Goal: Task Accomplishment & Management: Manage account settings

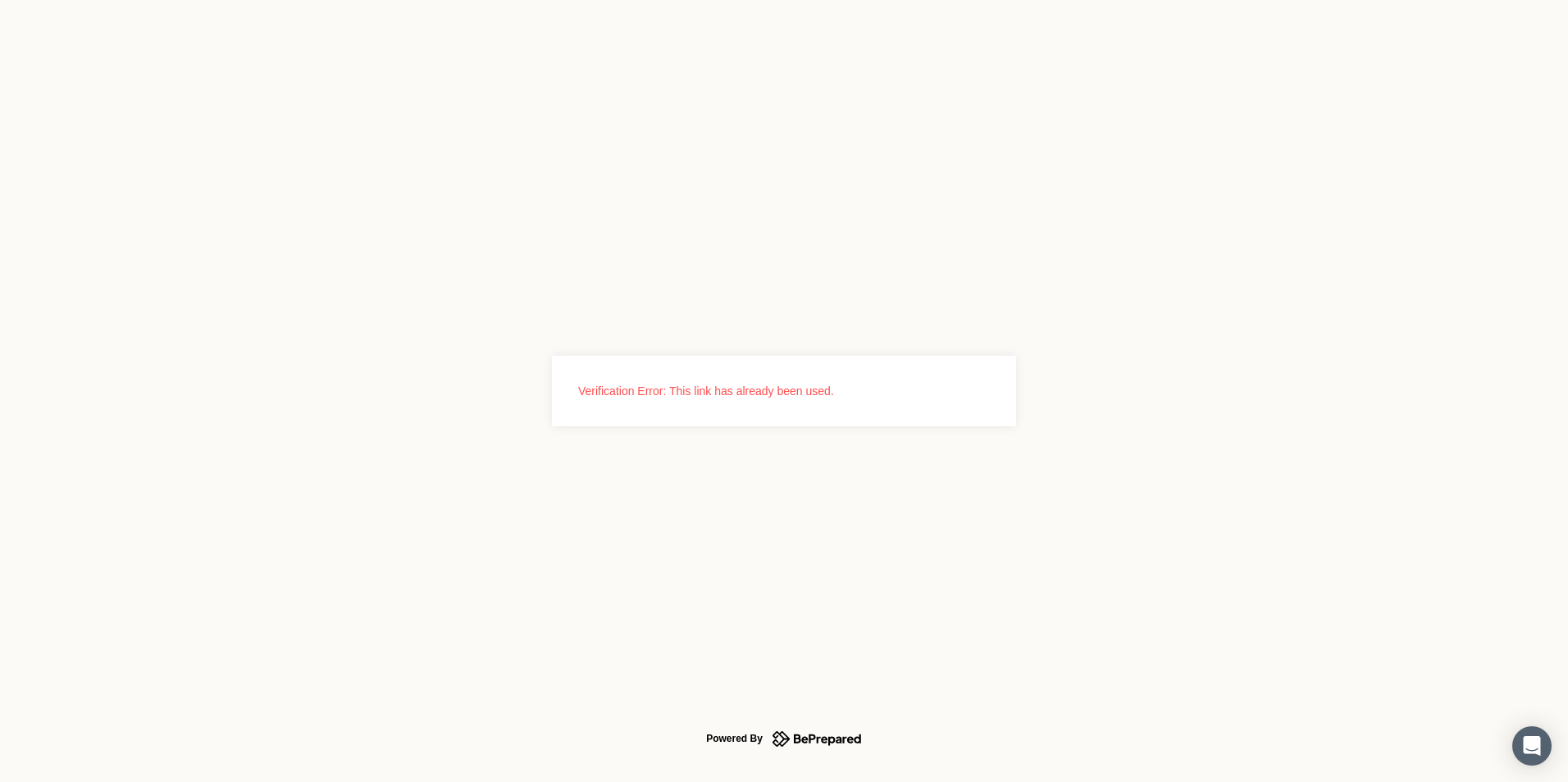
click at [827, 742] on icon at bounding box center [828, 740] width 67 height 11
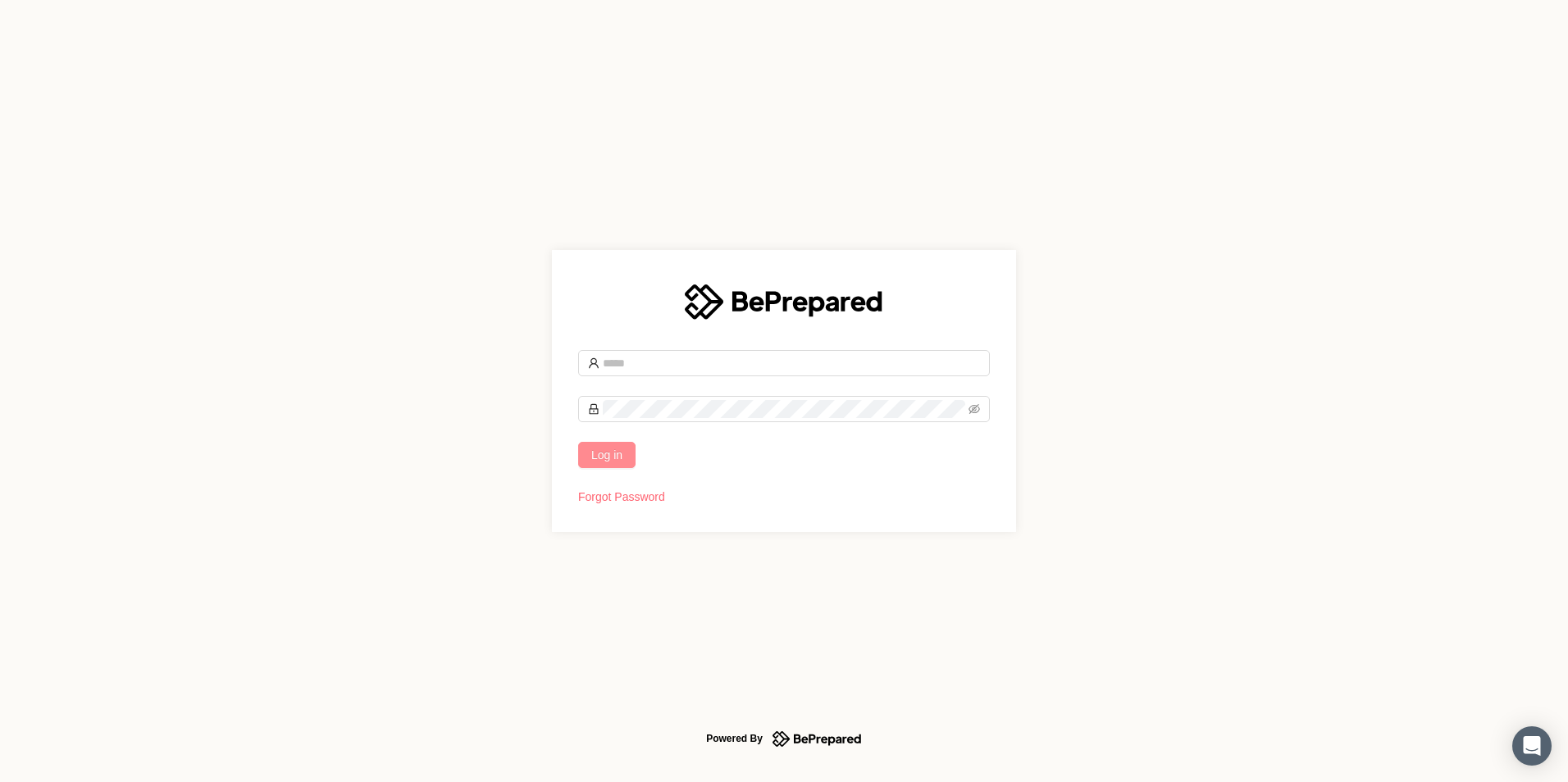
type input "**********"
click at [627, 455] on button "Log in" at bounding box center [607, 455] width 58 height 26
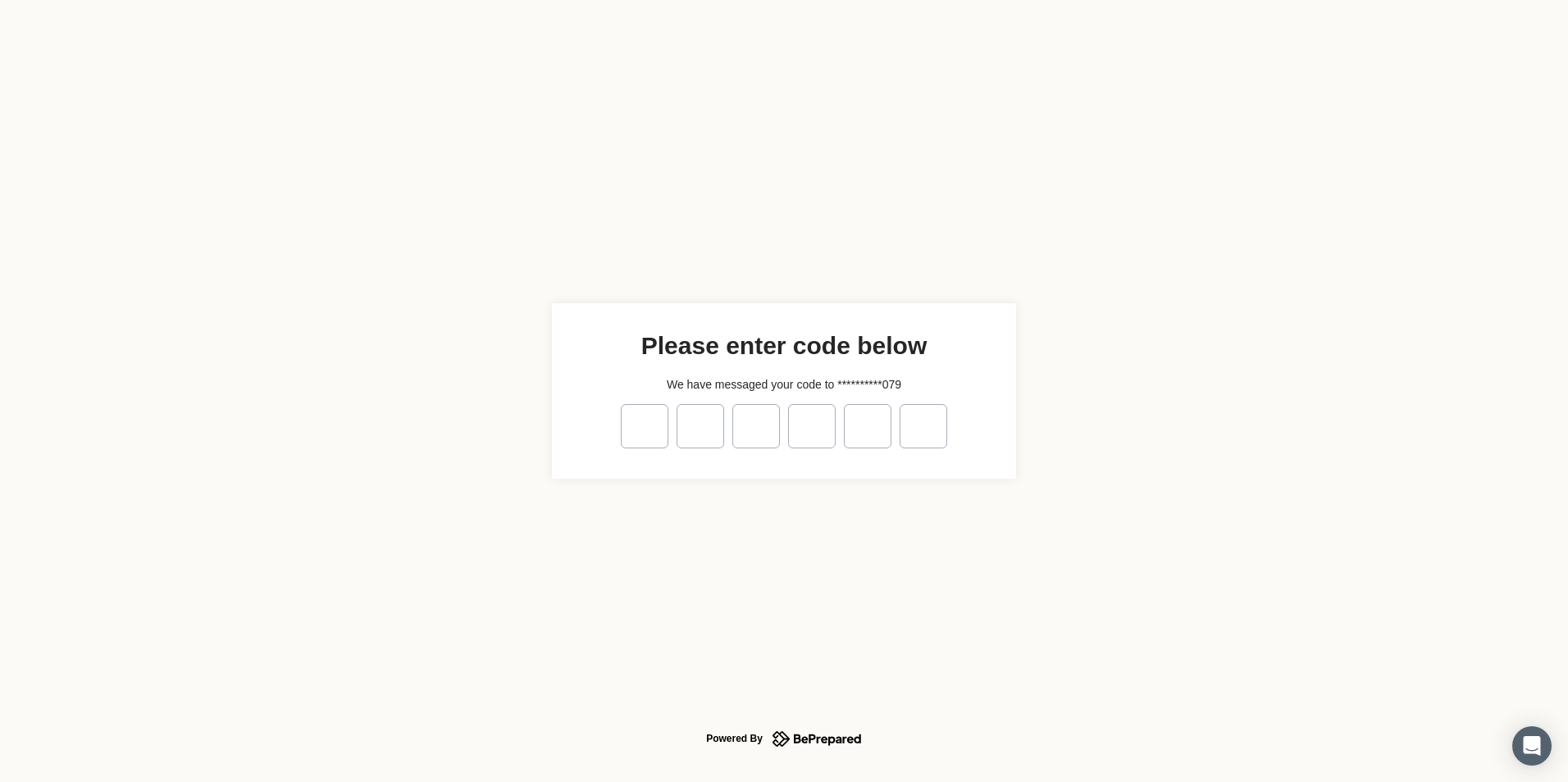
type input "*"
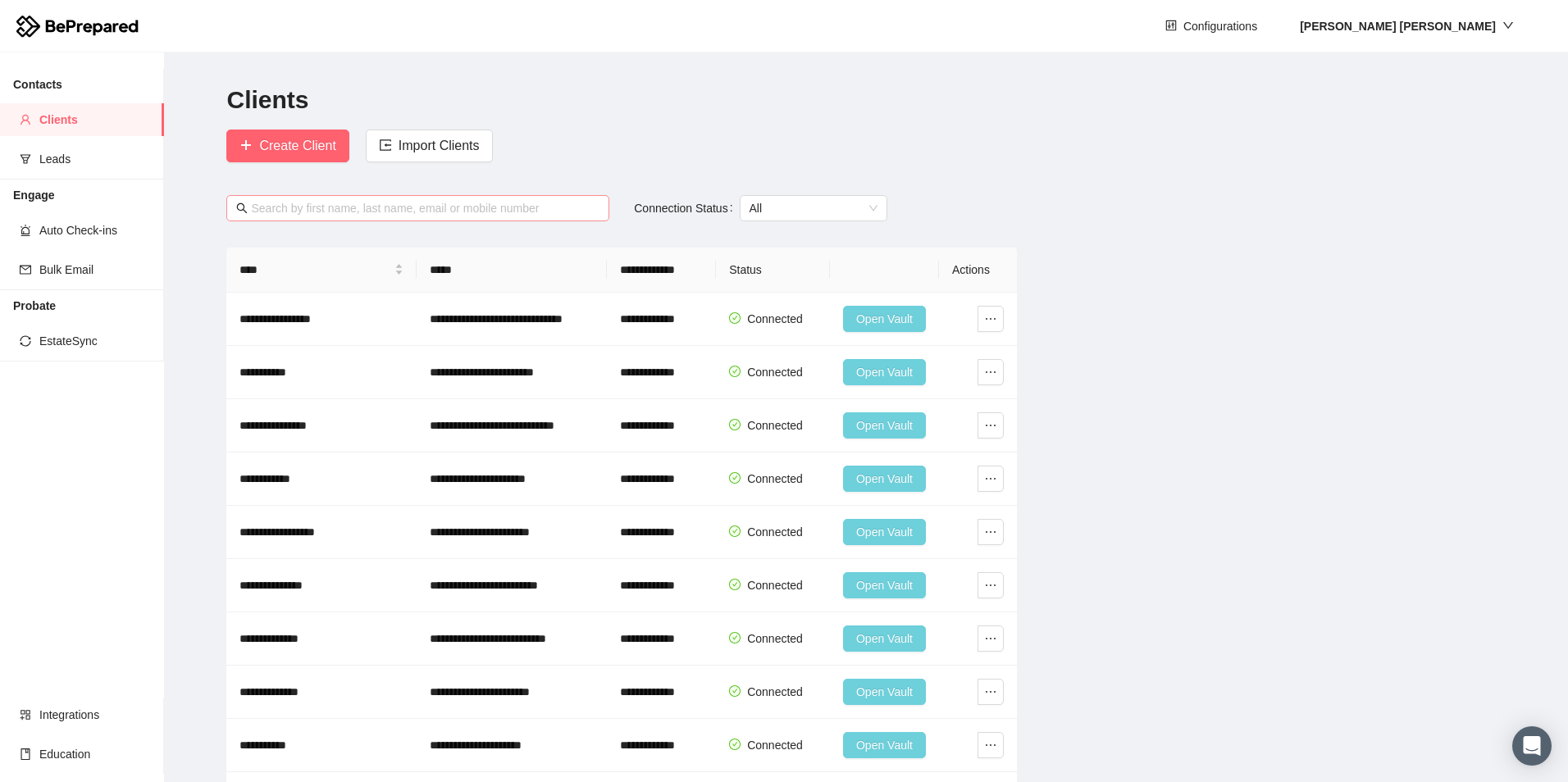
click at [361, 205] on input "text" at bounding box center [425, 208] width 349 height 18
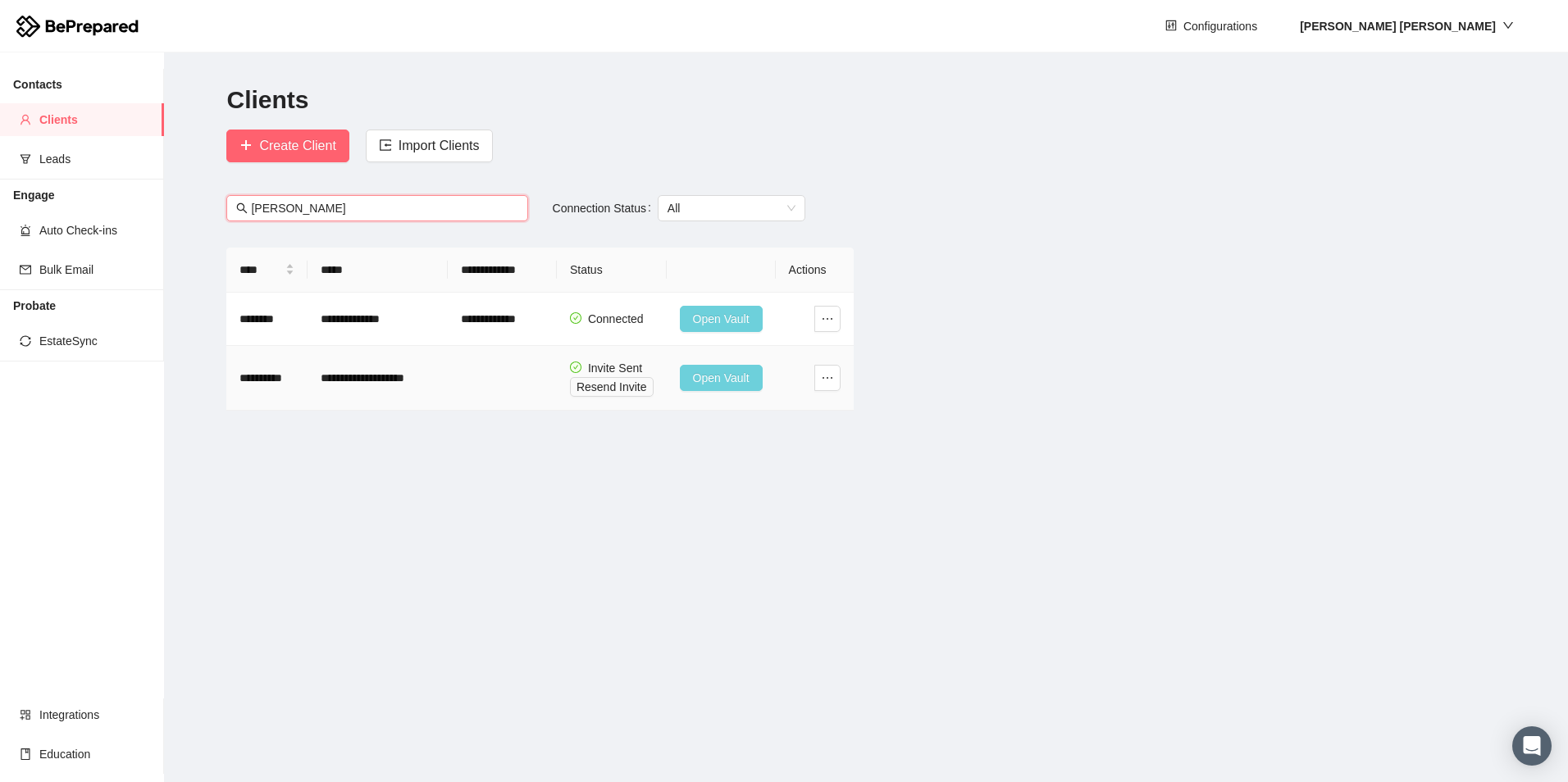
type input "[PERSON_NAME]"
click at [721, 375] on span "Open Vault" at bounding box center [721, 378] width 57 height 18
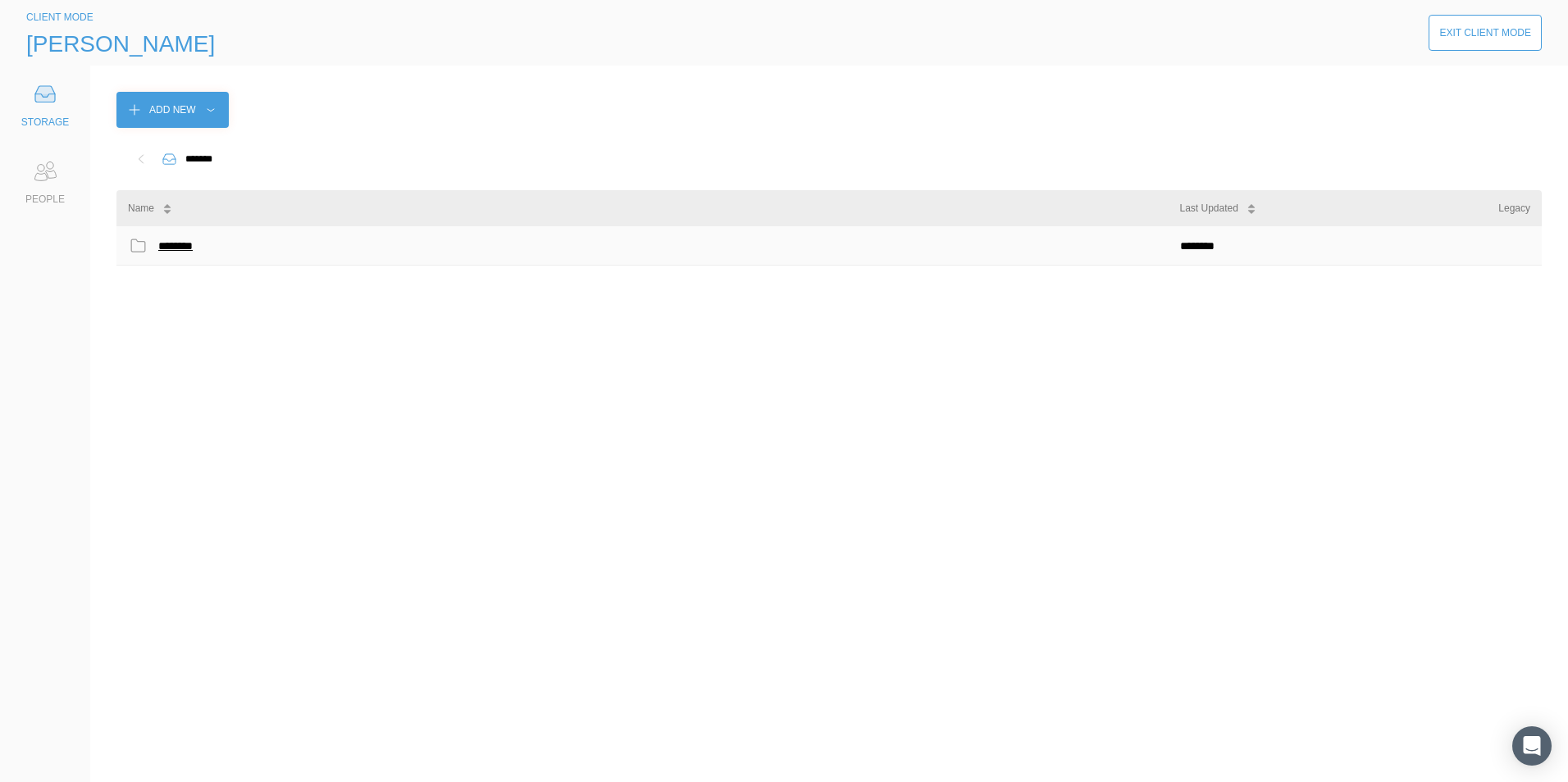
click at [178, 243] on div "********" at bounding box center [179, 246] width 41 height 22
click at [178, 243] on div "**********" at bounding box center [243, 246] width 172 height 22
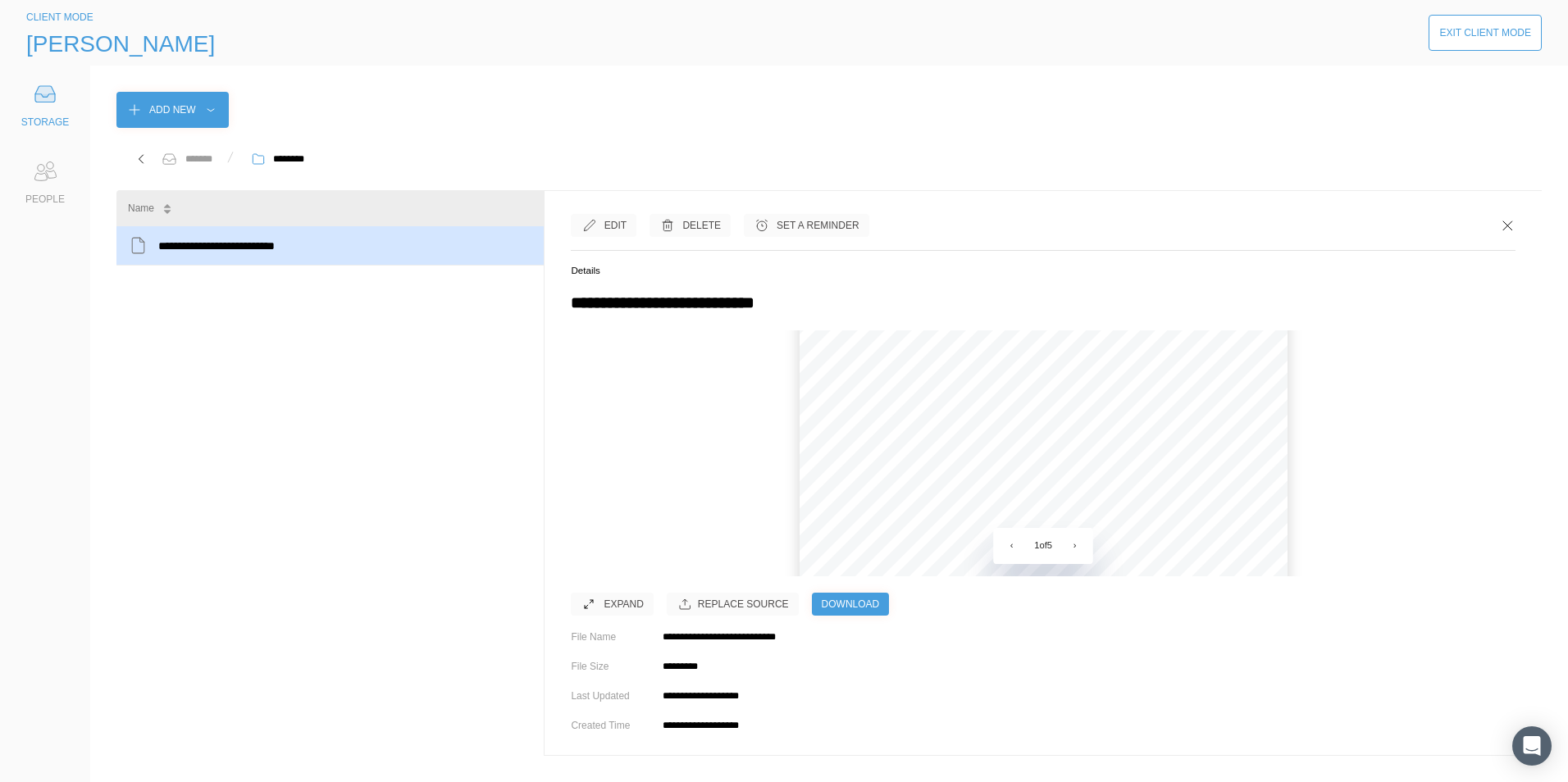
scroll to position [328, 0]
click at [1078, 533] on button "›" at bounding box center [1075, 546] width 36 height 36
click at [1077, 533] on button "›" at bounding box center [1075, 546] width 36 height 36
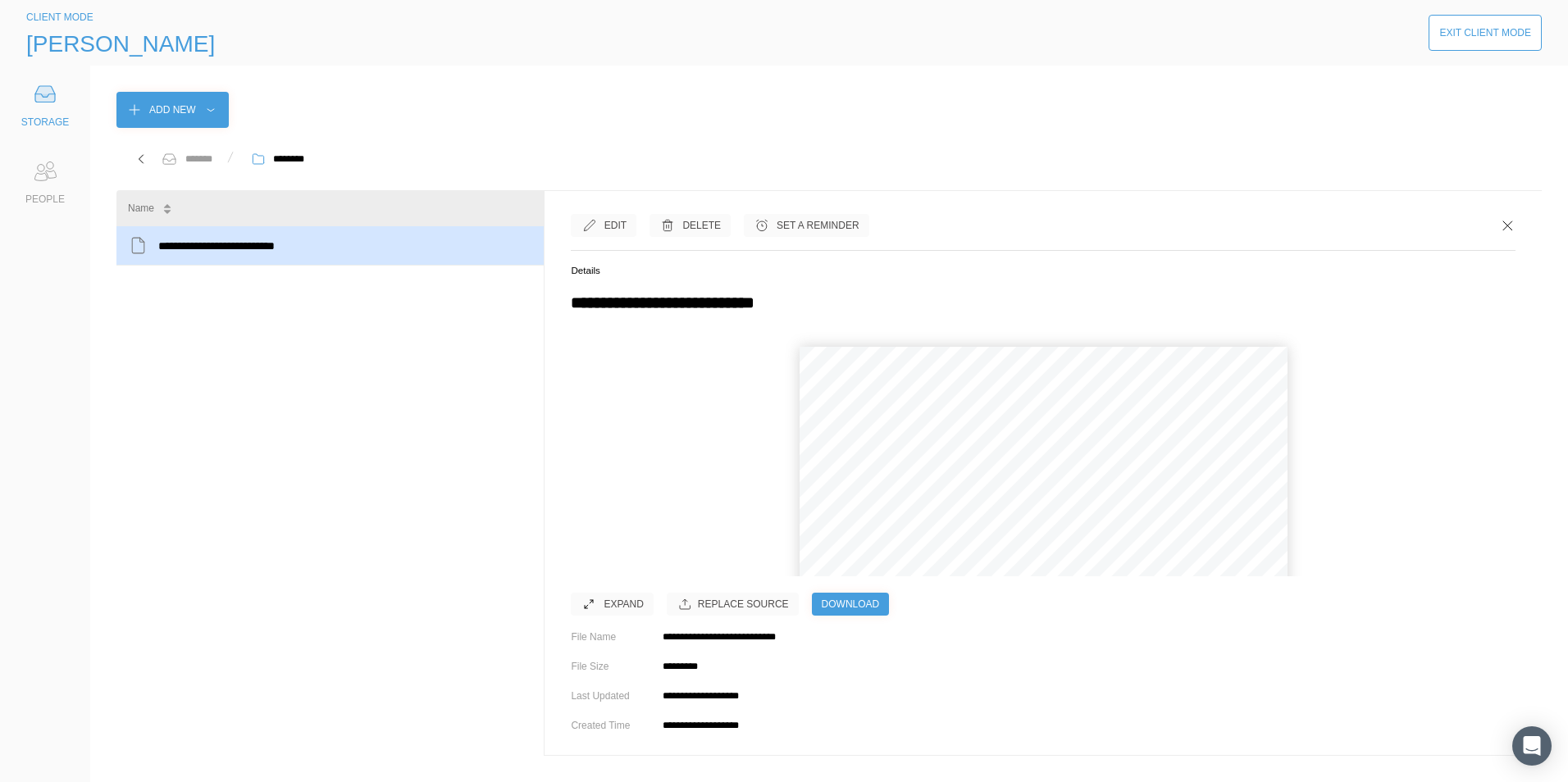
click at [1077, 533] on button "›" at bounding box center [1075, 546] width 36 height 36
click at [1499, 222] on icon at bounding box center [1507, 225] width 16 height 16
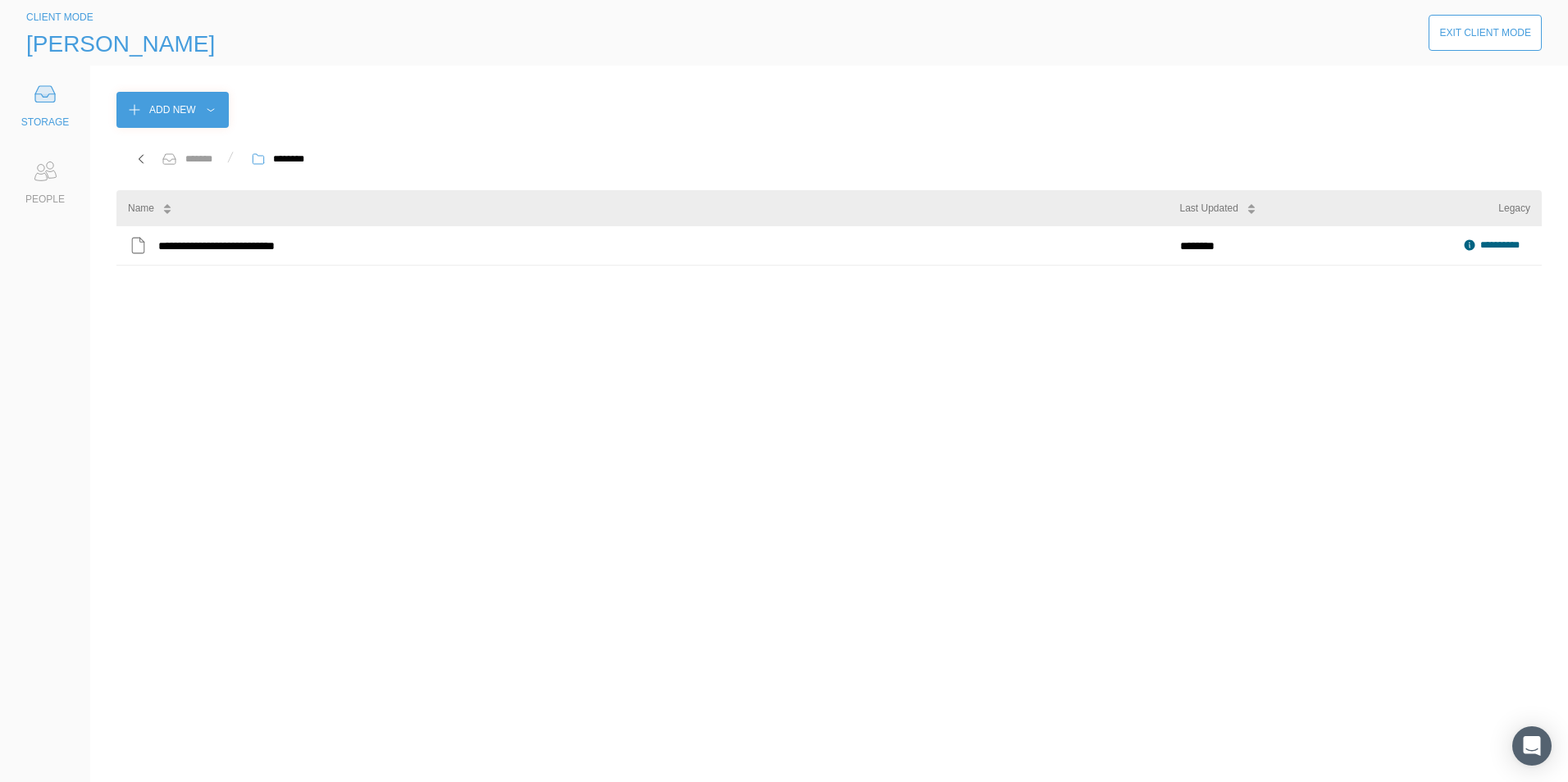
click at [1498, 39] on div "Exit Client Mode" at bounding box center [1484, 33] width 91 height 16
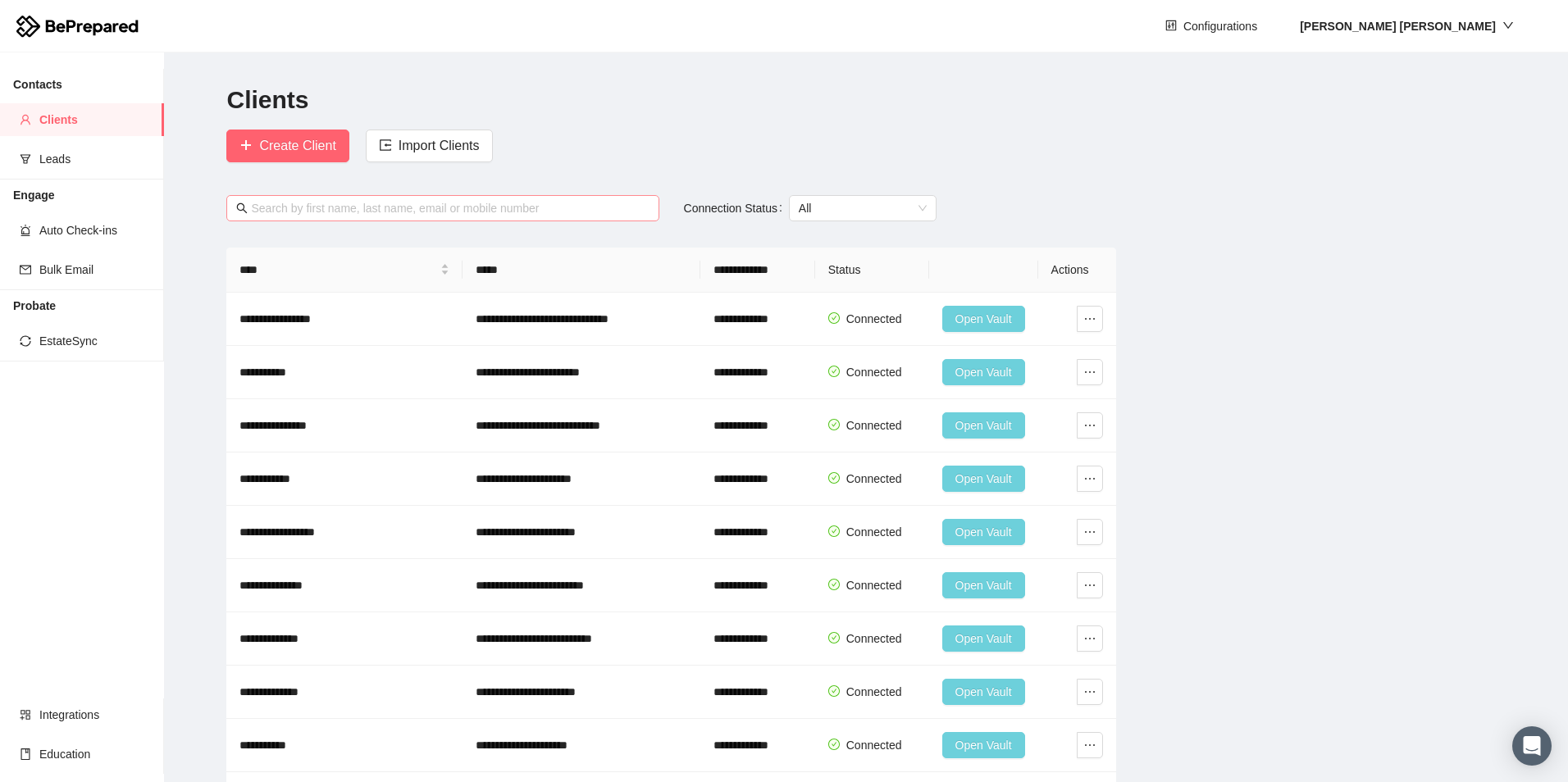
click at [289, 208] on input "text" at bounding box center [450, 208] width 398 height 18
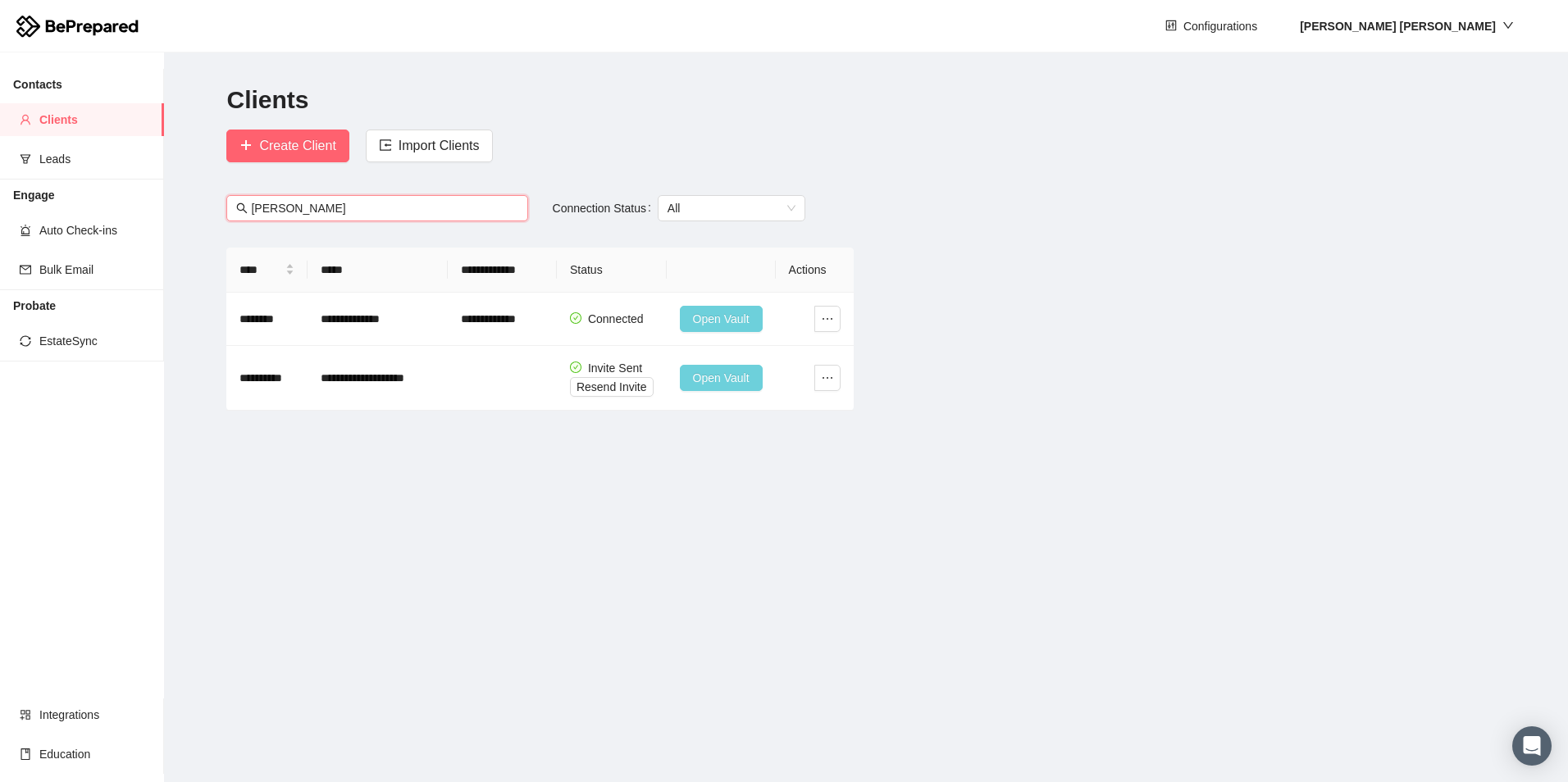
type input "[PERSON_NAME]"
click at [593, 386] on span "Resend Invite" at bounding box center [612, 387] width 71 height 18
